Goal: Information Seeking & Learning: Find specific page/section

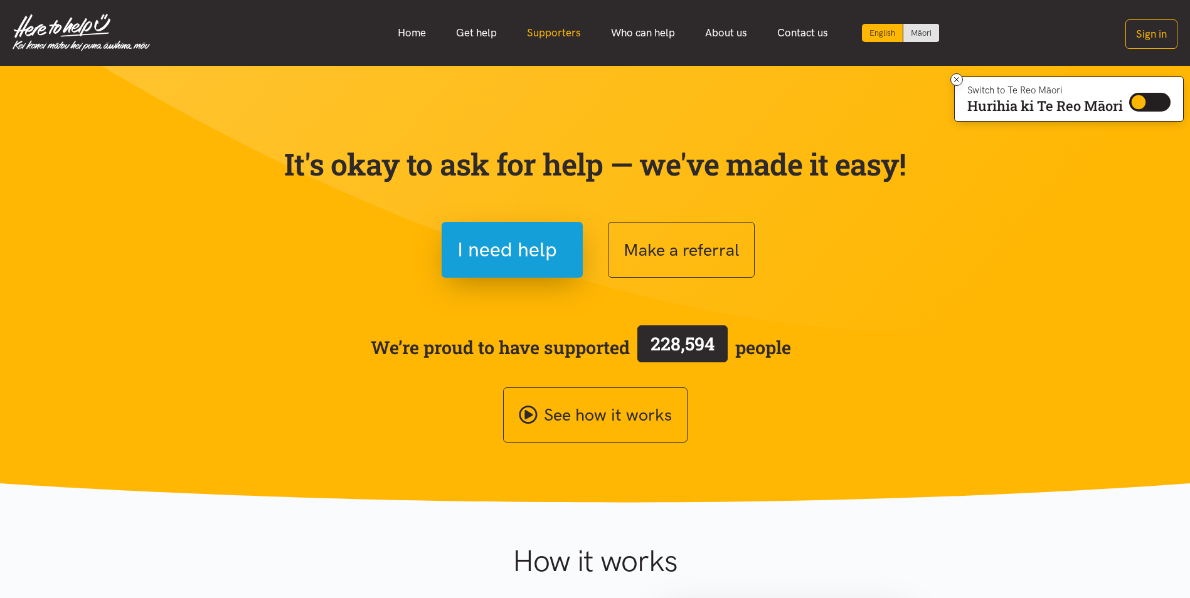
click at [541, 35] on link "Supporters" at bounding box center [554, 32] width 84 height 27
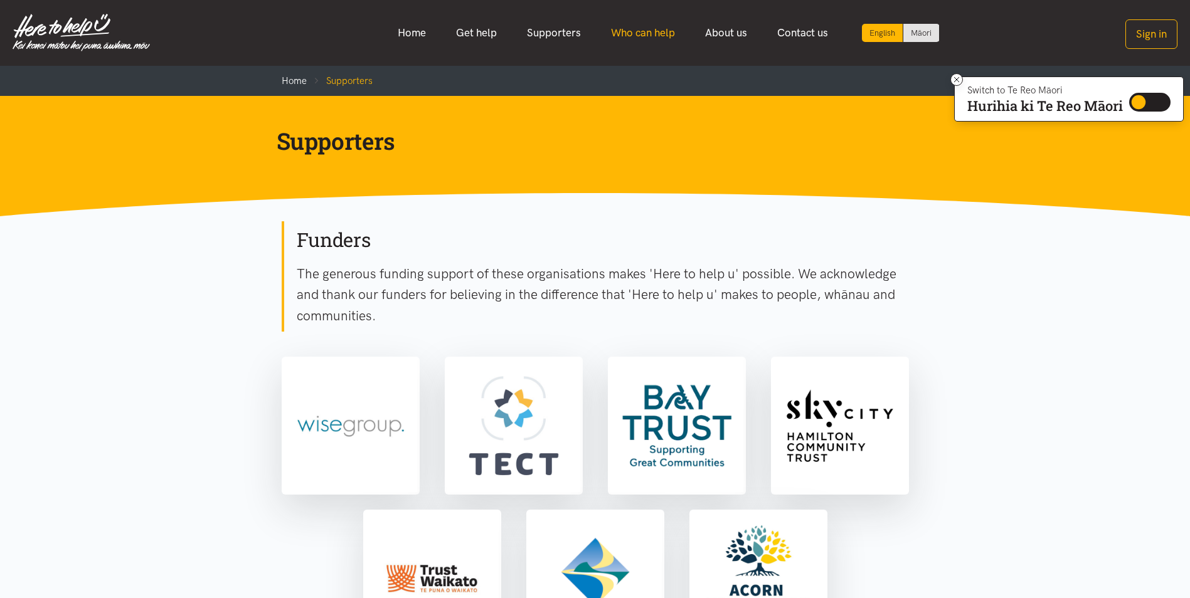
click at [634, 34] on link "Who can help" at bounding box center [643, 32] width 94 height 27
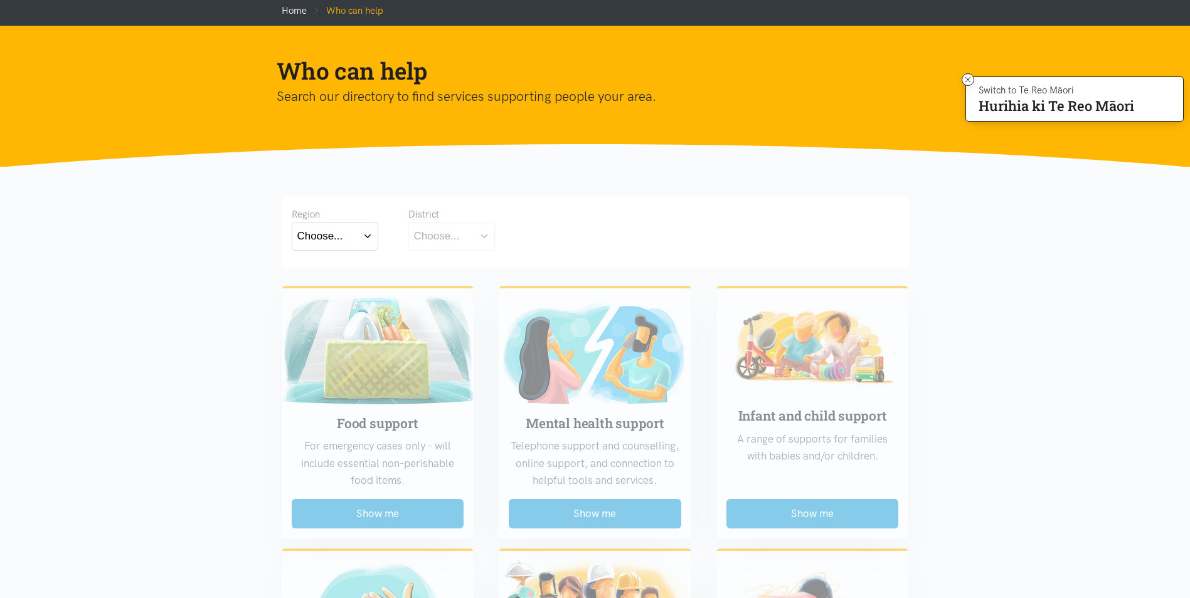
scroll to position [63, 0]
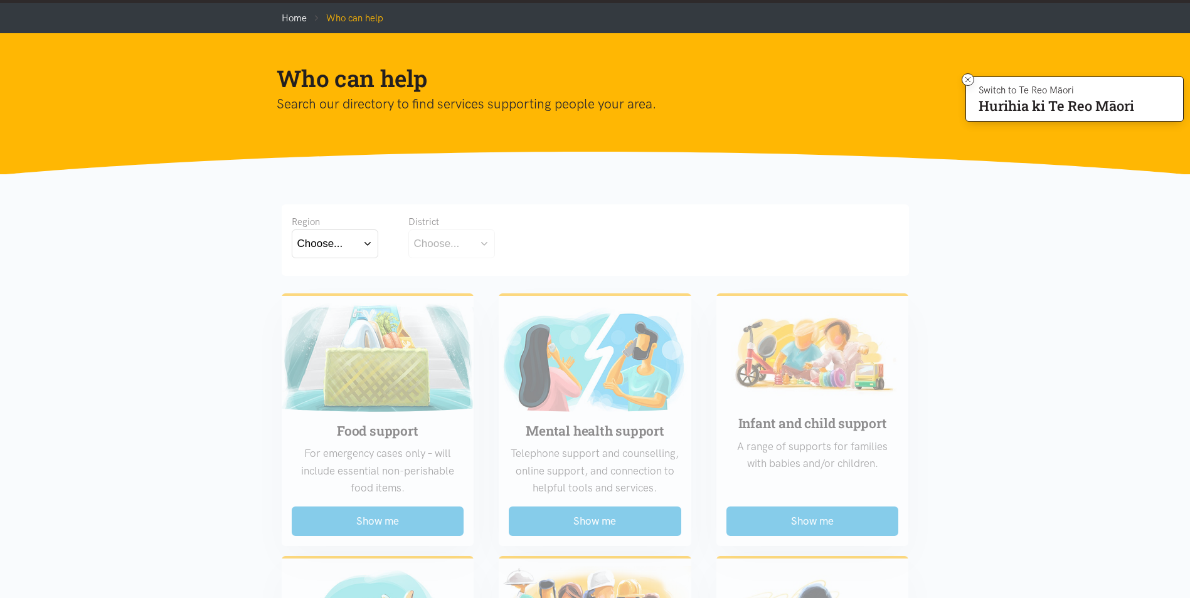
click at [366, 255] on button "Choose..." at bounding box center [335, 244] width 87 height 28
click at [350, 301] on div "[GEOGRAPHIC_DATA]" at bounding box center [334, 299] width 75 height 16
click at [332, 299] on label "[GEOGRAPHIC_DATA]" at bounding box center [334, 299] width 75 height 16
click at [0, 0] on input "[GEOGRAPHIC_DATA]" at bounding box center [0, 0] width 0 height 0
click at [459, 254] on button "Choose..." at bounding box center [470, 244] width 125 height 28
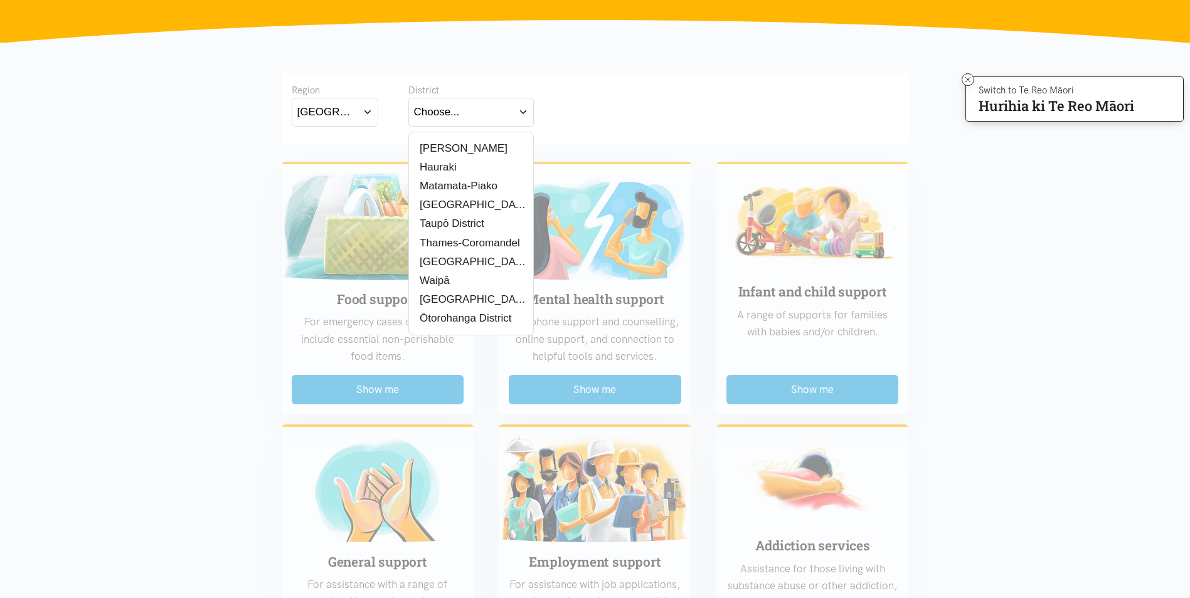
scroll to position [125, 0]
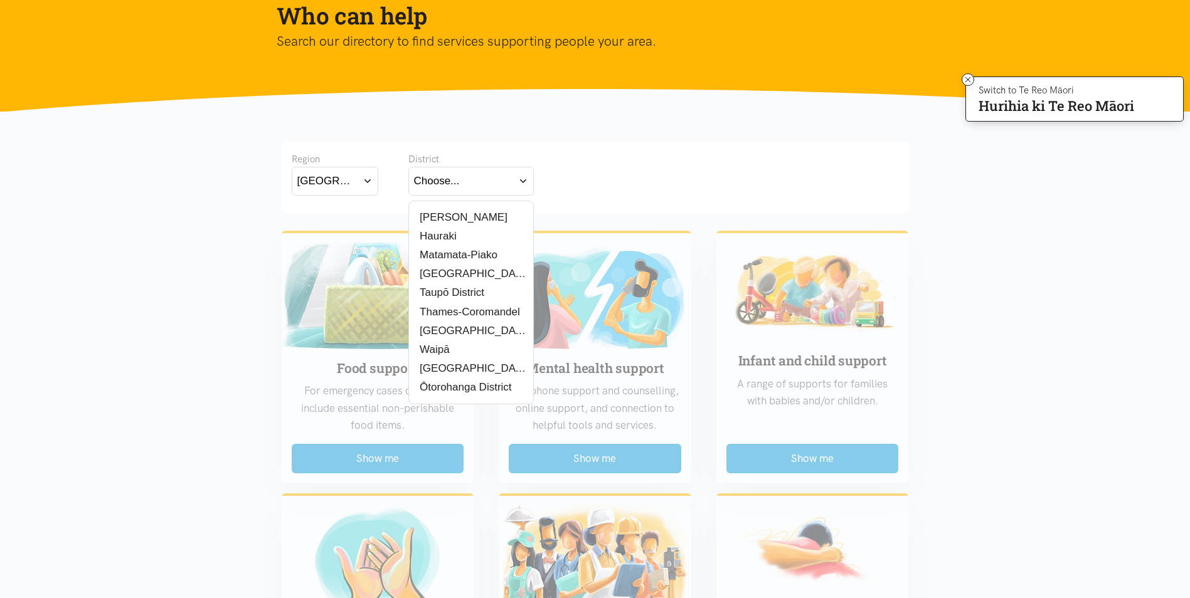
click at [455, 222] on label "[PERSON_NAME]" at bounding box center [460, 218] width 93 height 16
click at [0, 0] on input "[PERSON_NAME]" at bounding box center [0, 0] width 0 height 0
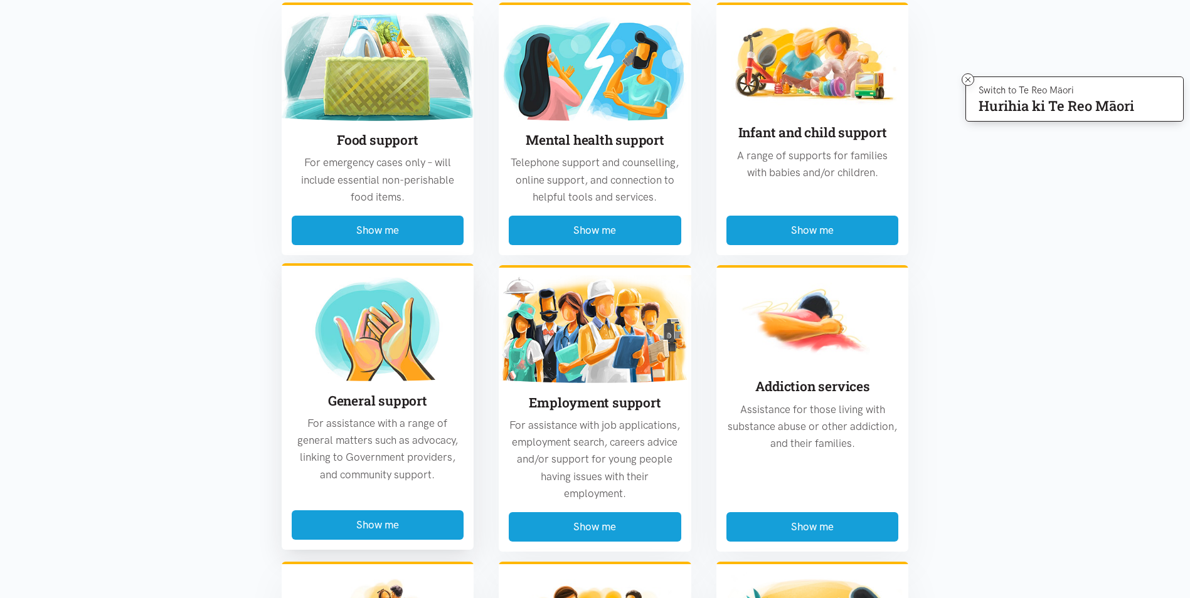
scroll to position [376, 0]
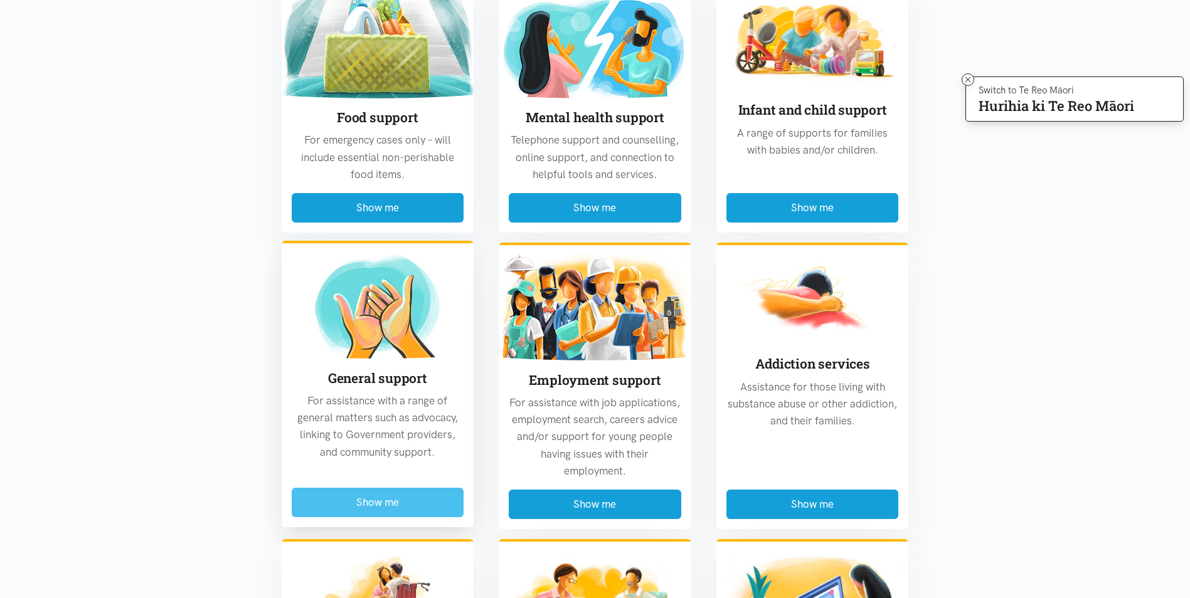
click at [435, 497] on button "Show me" at bounding box center [378, 502] width 173 height 29
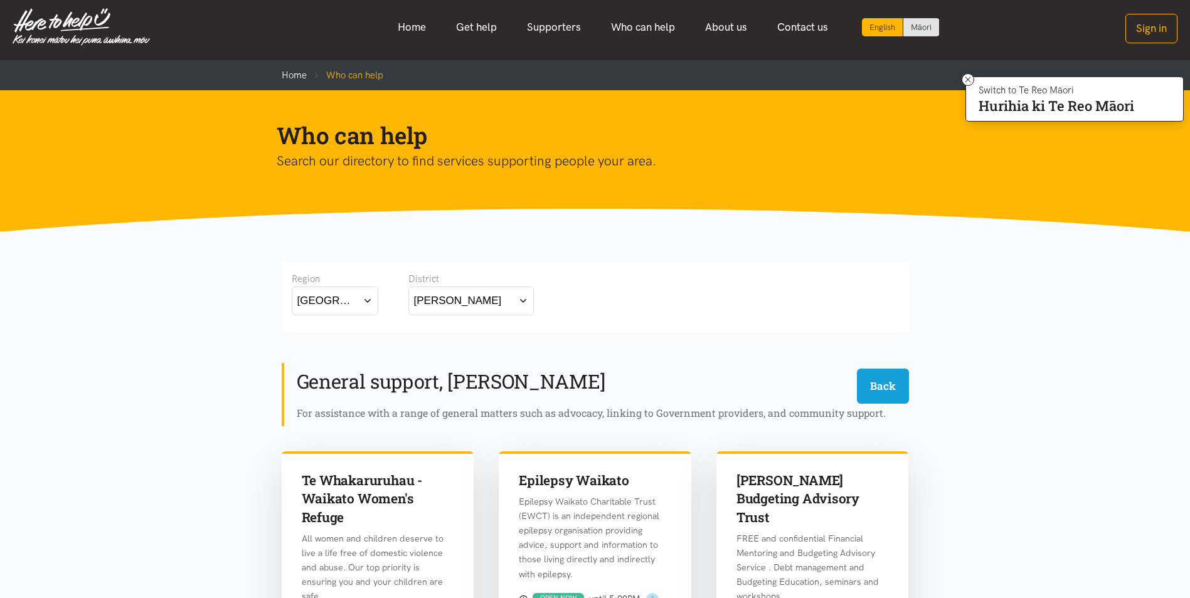
scroll to position [0, 0]
